Goal: Transaction & Acquisition: Purchase product/service

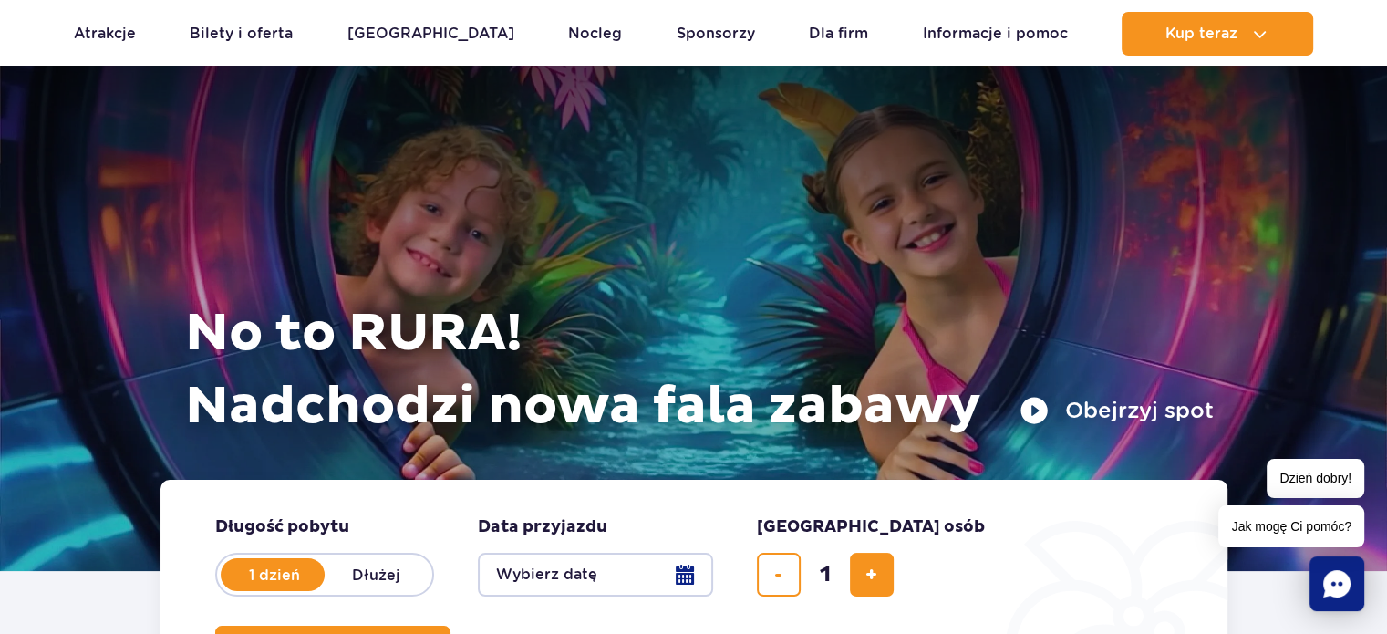
scroll to position [414, 0]
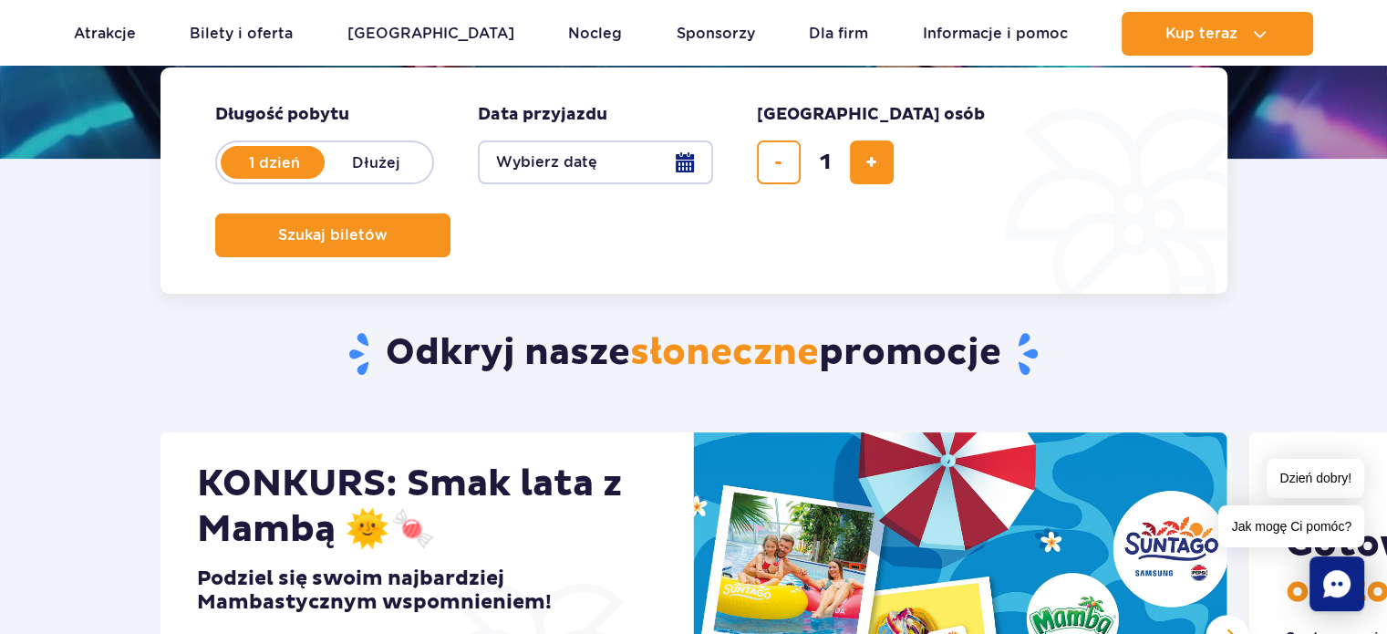
click at [681, 160] on button "Wybierz datę" at bounding box center [595, 162] width 235 height 44
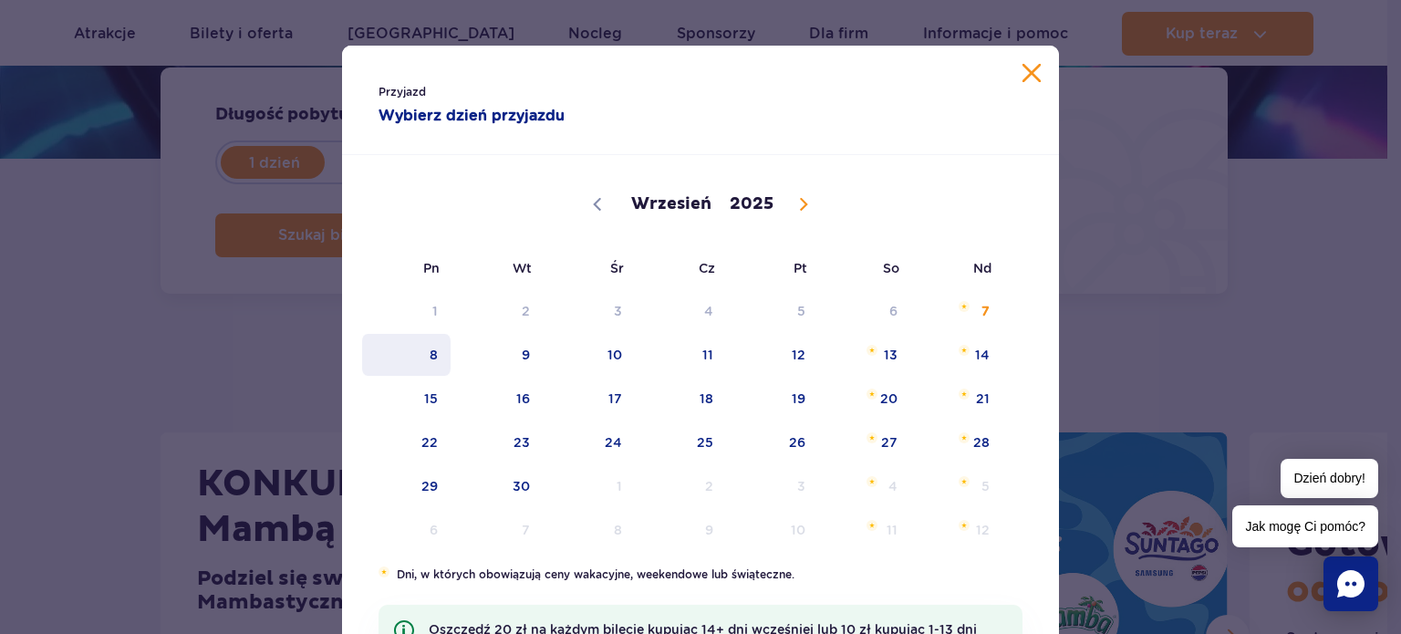
click at [429, 364] on span "8" at bounding box center [406, 355] width 92 height 42
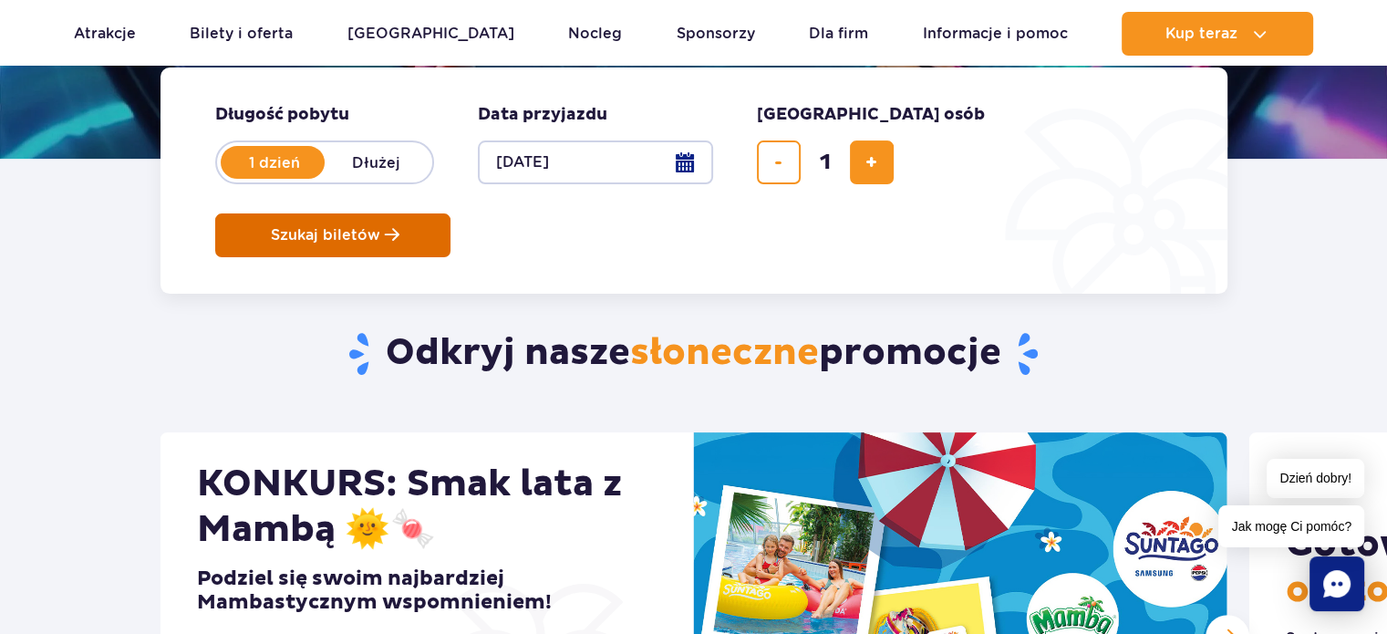
click at [380, 227] on span "Szukaj biletów" at bounding box center [325, 235] width 109 height 16
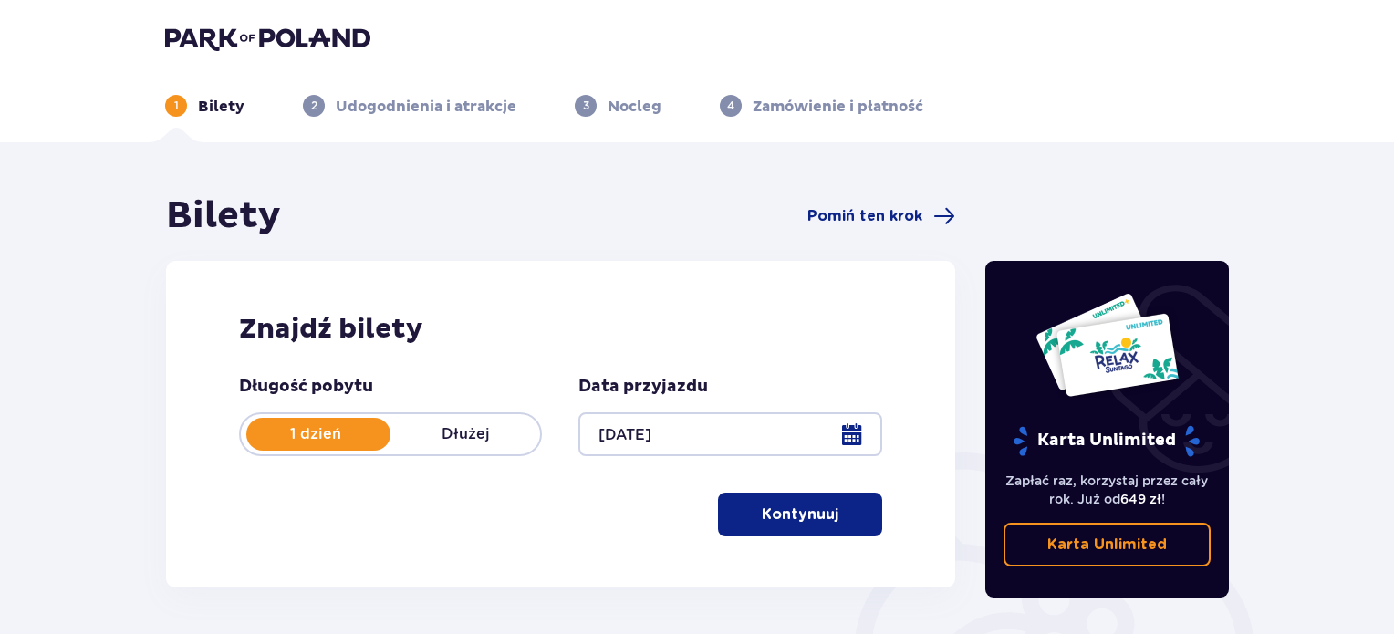
click at [781, 523] on p "Kontynuuj" at bounding box center [800, 514] width 77 height 20
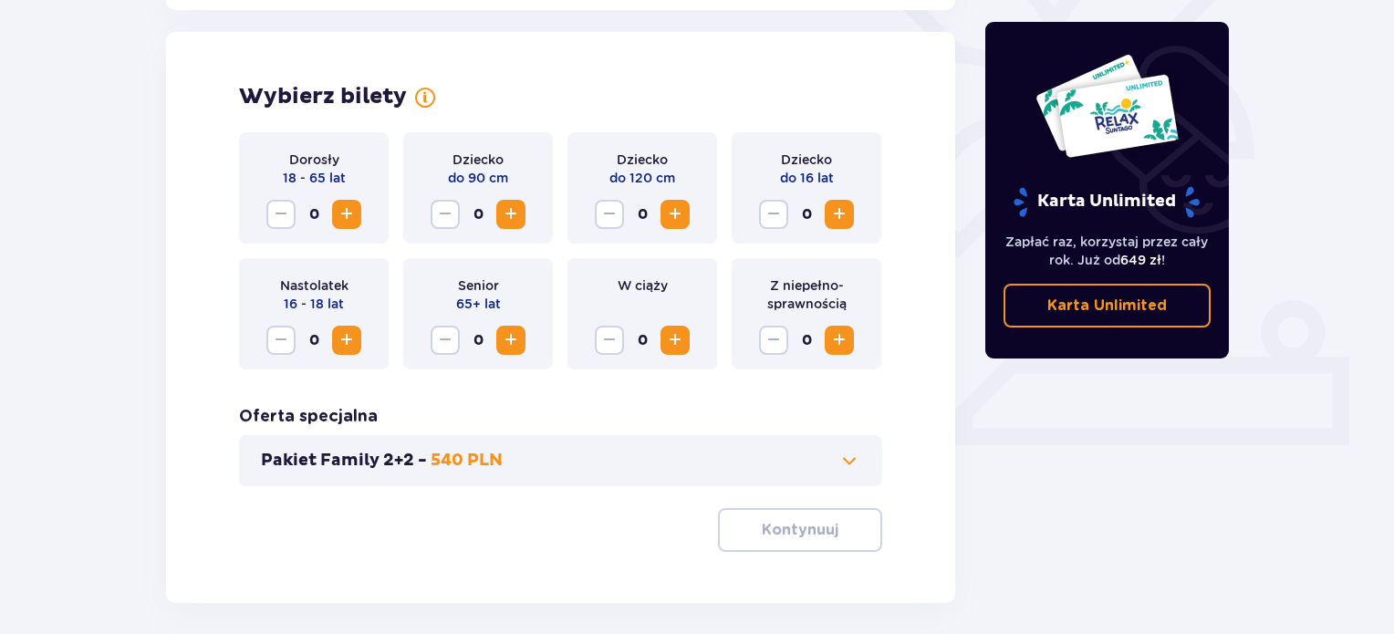
scroll to position [507, 0]
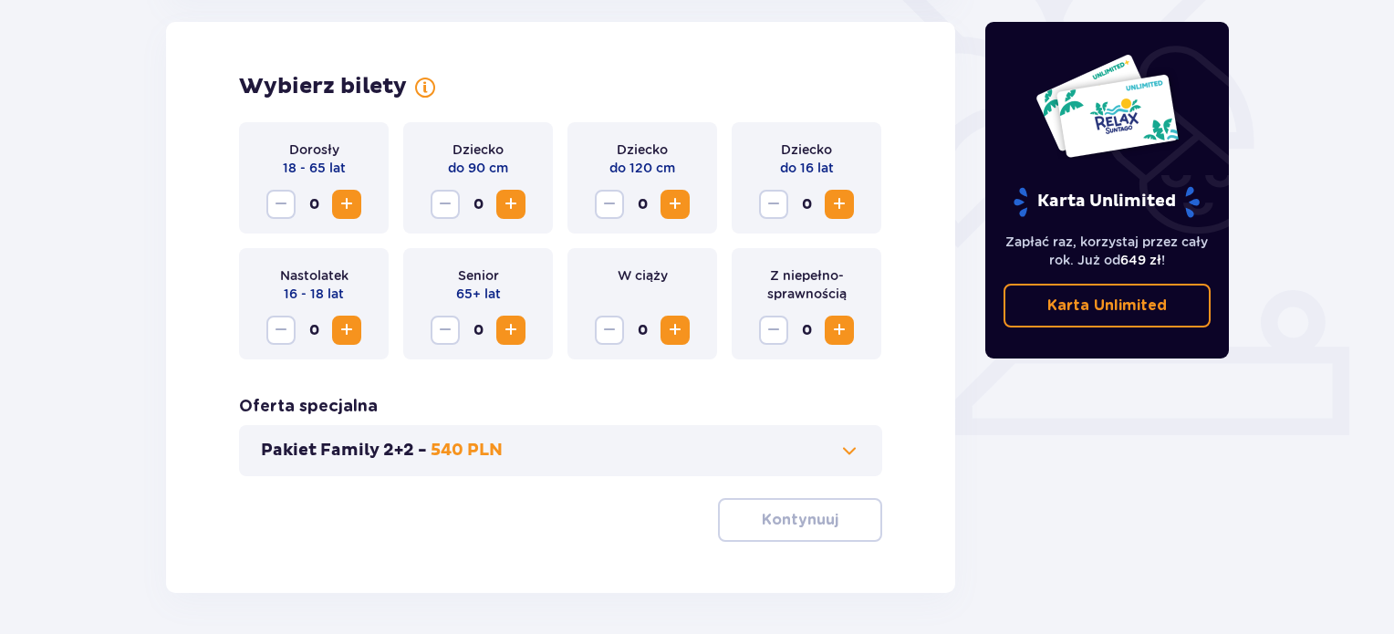
click at [347, 204] on span "Increase" at bounding box center [347, 204] width 22 height 22
click at [785, 517] on p "Kontynuuj" at bounding box center [800, 520] width 77 height 20
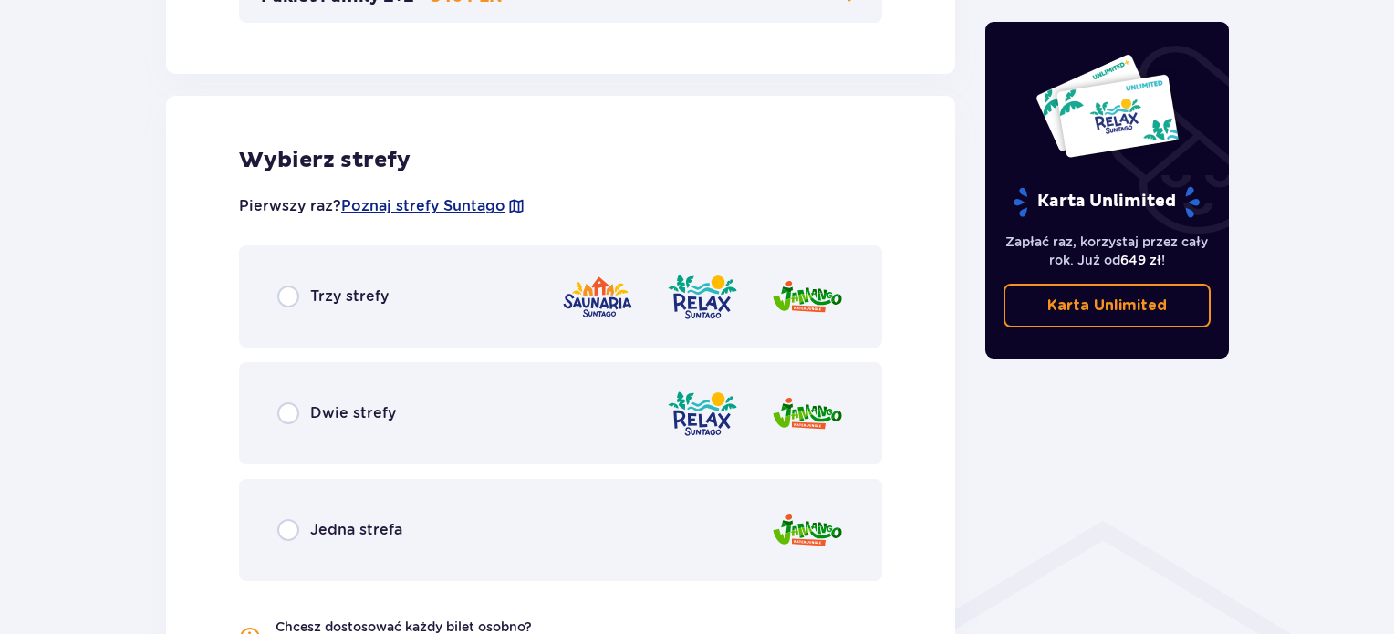
scroll to position [1013, 0]
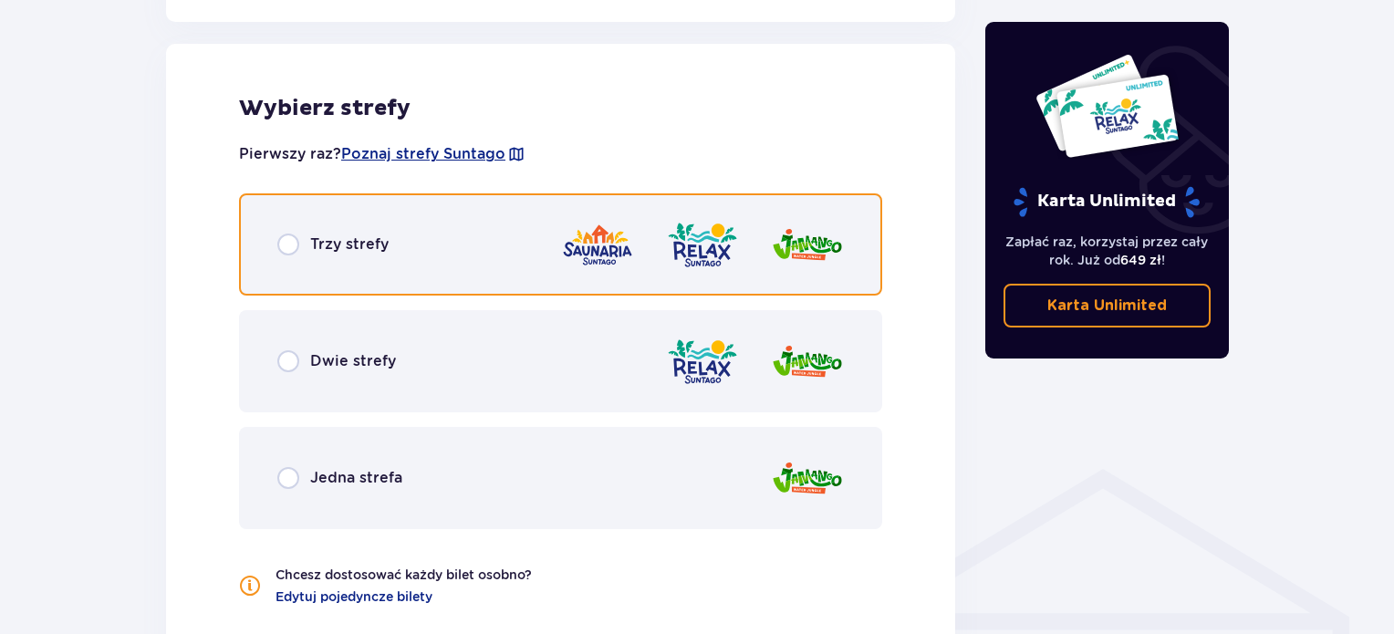
click at [287, 247] on input "radio" at bounding box center [288, 245] width 22 height 22
radio input "true"
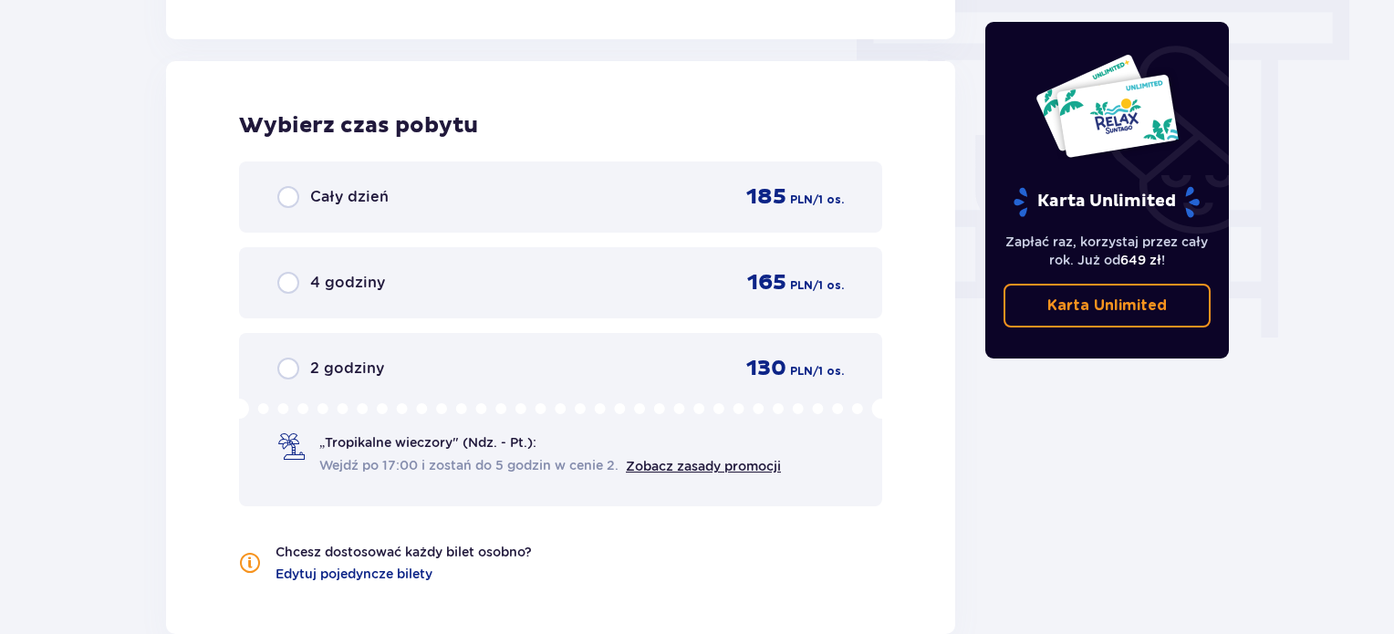
scroll to position [1647, 0]
